Goal: Task Accomplishment & Management: Use online tool/utility

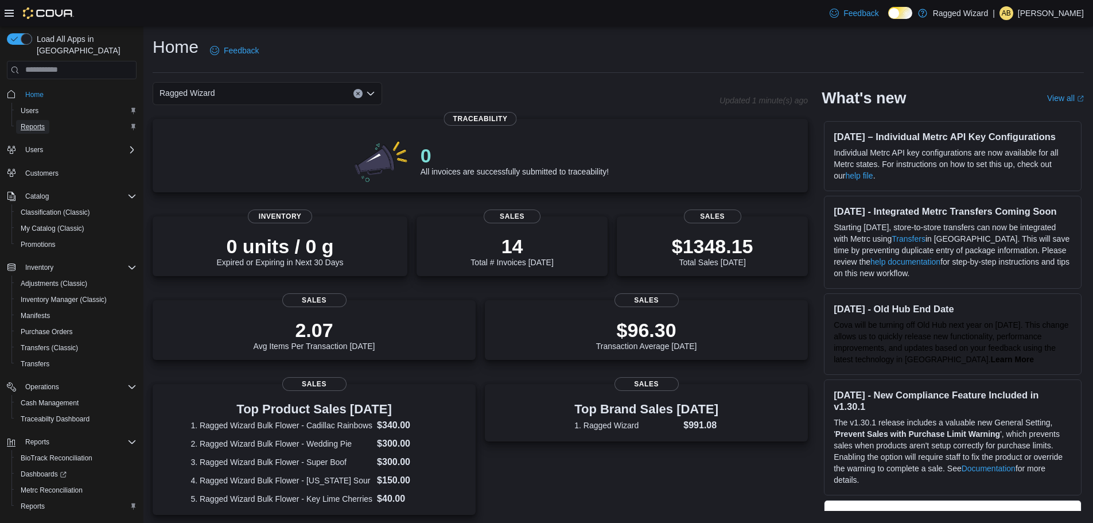
click at [44, 121] on span "Reports" at bounding box center [33, 127] width 24 height 14
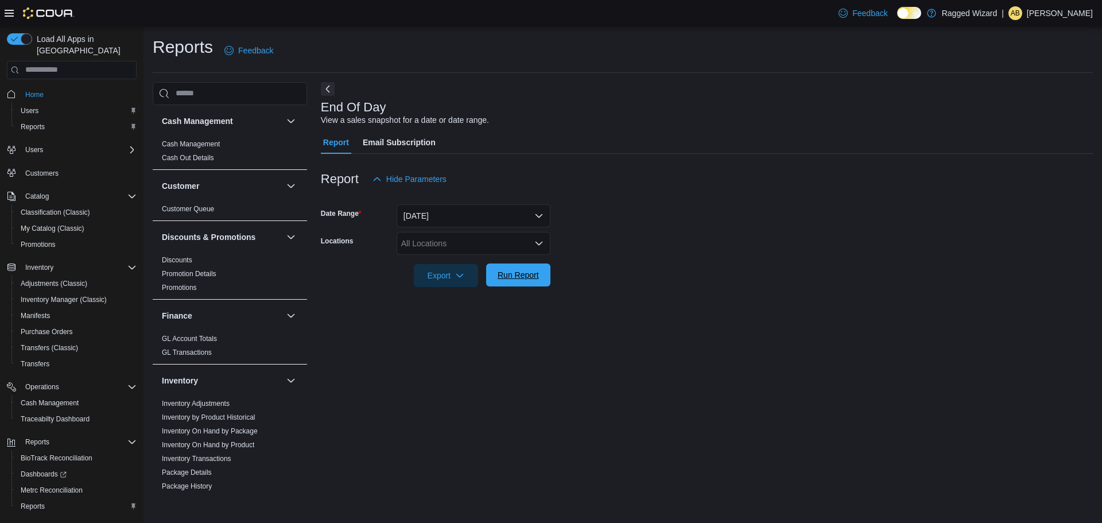
click at [510, 274] on span "Run Report" at bounding box center [518, 274] width 41 height 11
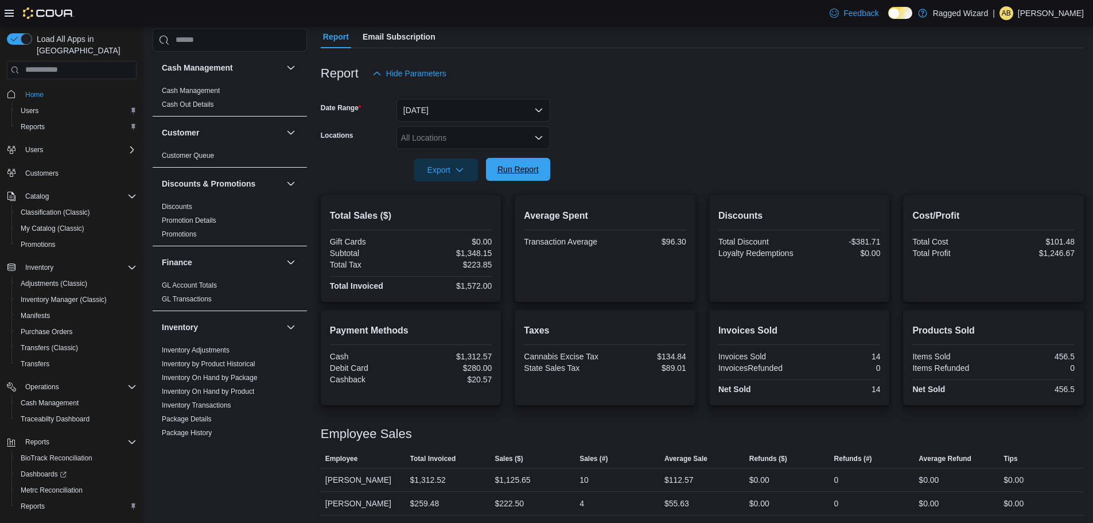
scroll to position [107, 0]
click at [533, 168] on span "Run Report" at bounding box center [518, 167] width 41 height 11
click at [501, 176] on span "Run Report" at bounding box center [518, 167] width 50 height 23
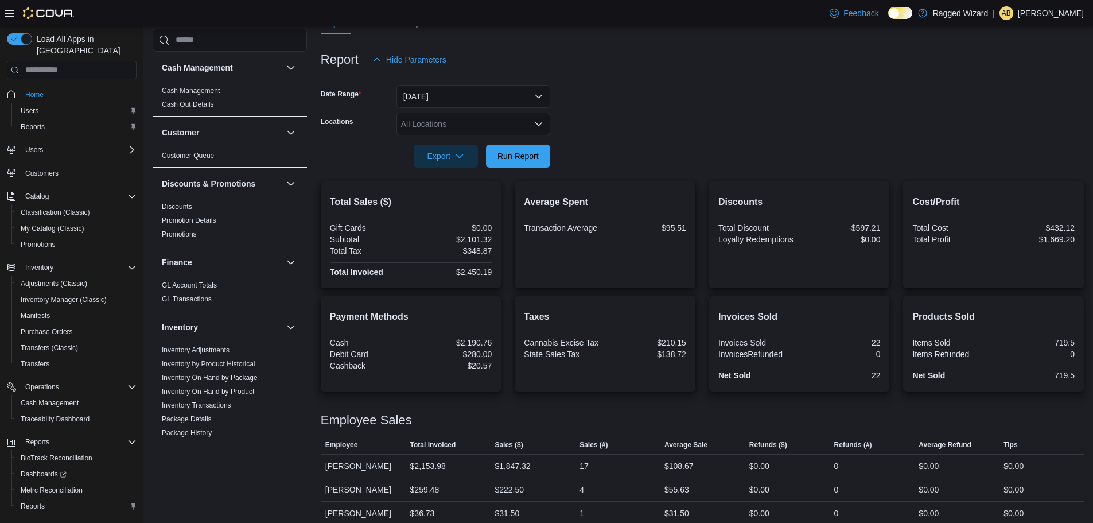
scroll to position [131, 0]
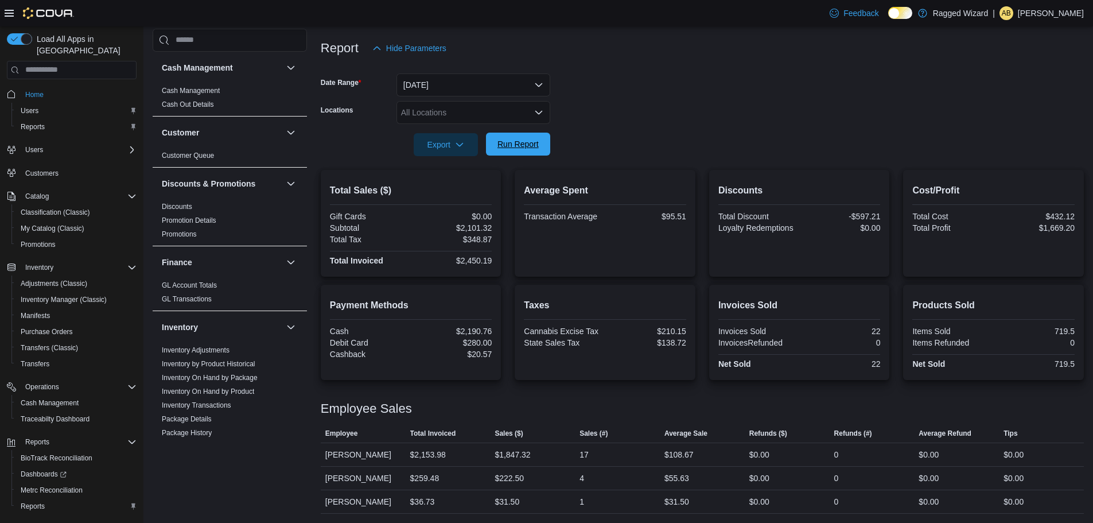
click at [538, 141] on span "Run Report" at bounding box center [518, 143] width 41 height 11
click at [513, 142] on span "Run Report" at bounding box center [518, 143] width 41 height 11
click at [491, 150] on button "Run Report" at bounding box center [518, 144] width 64 height 23
